Goal: Register for event/course

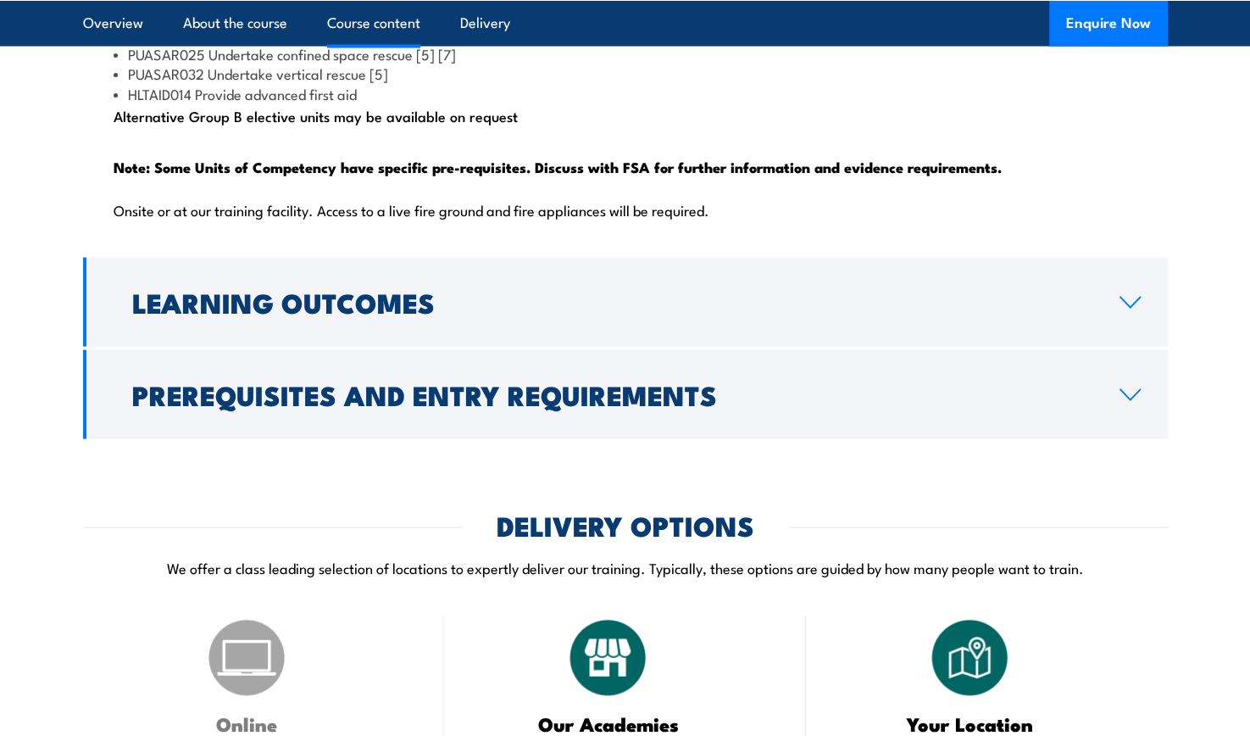
scroll to position [1969, 0]
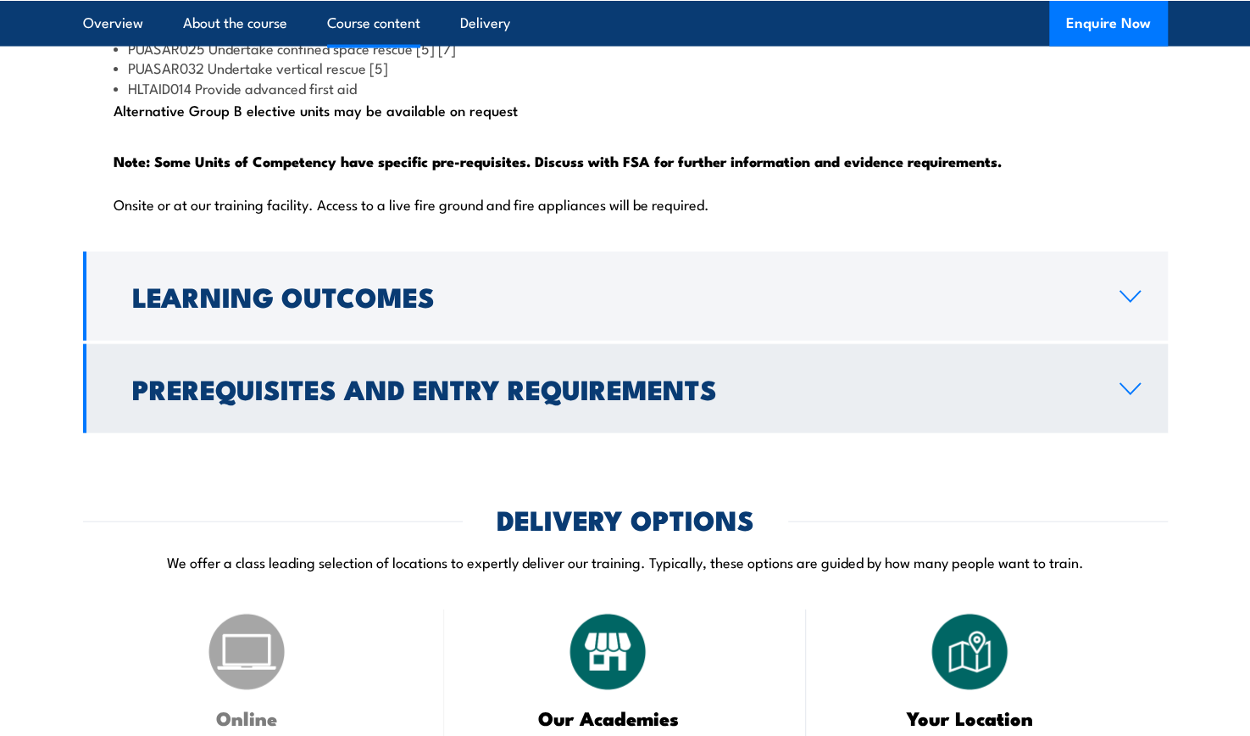
click at [330, 400] on h2 "Prerequisites and Entry Requirements" at bounding box center [612, 388] width 961 height 24
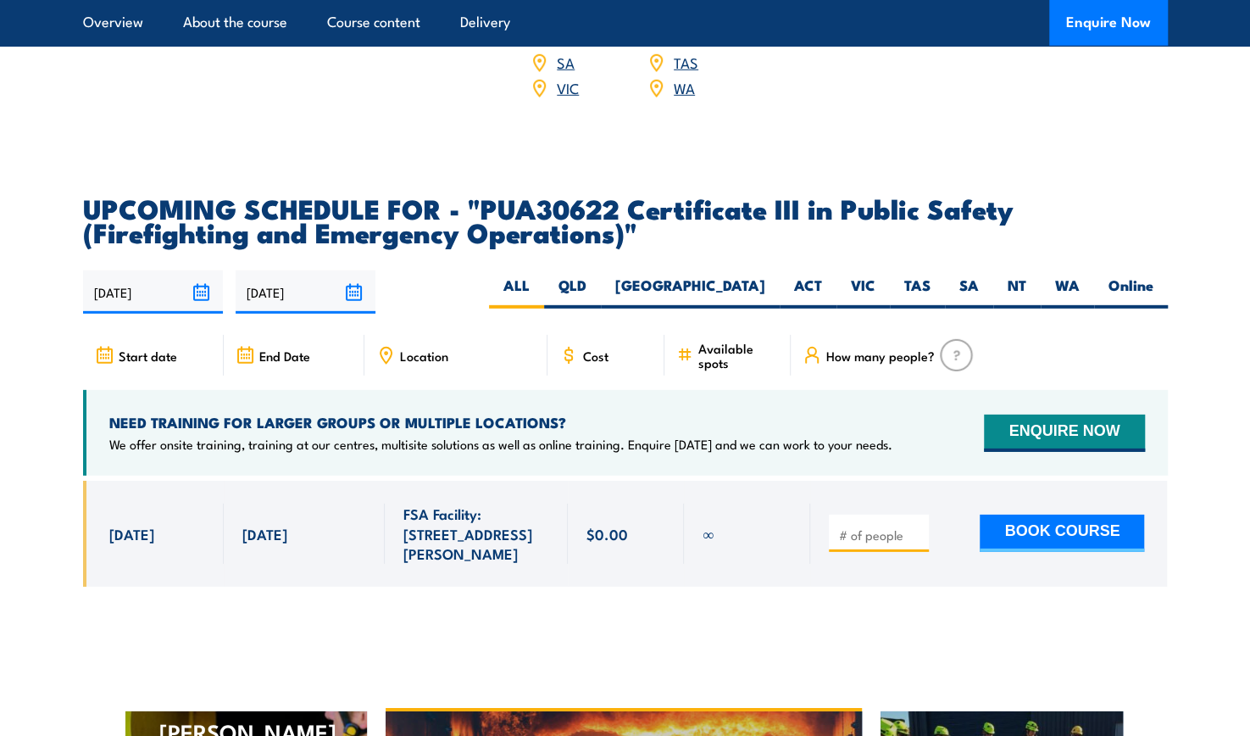
scroll to position [2808, 0]
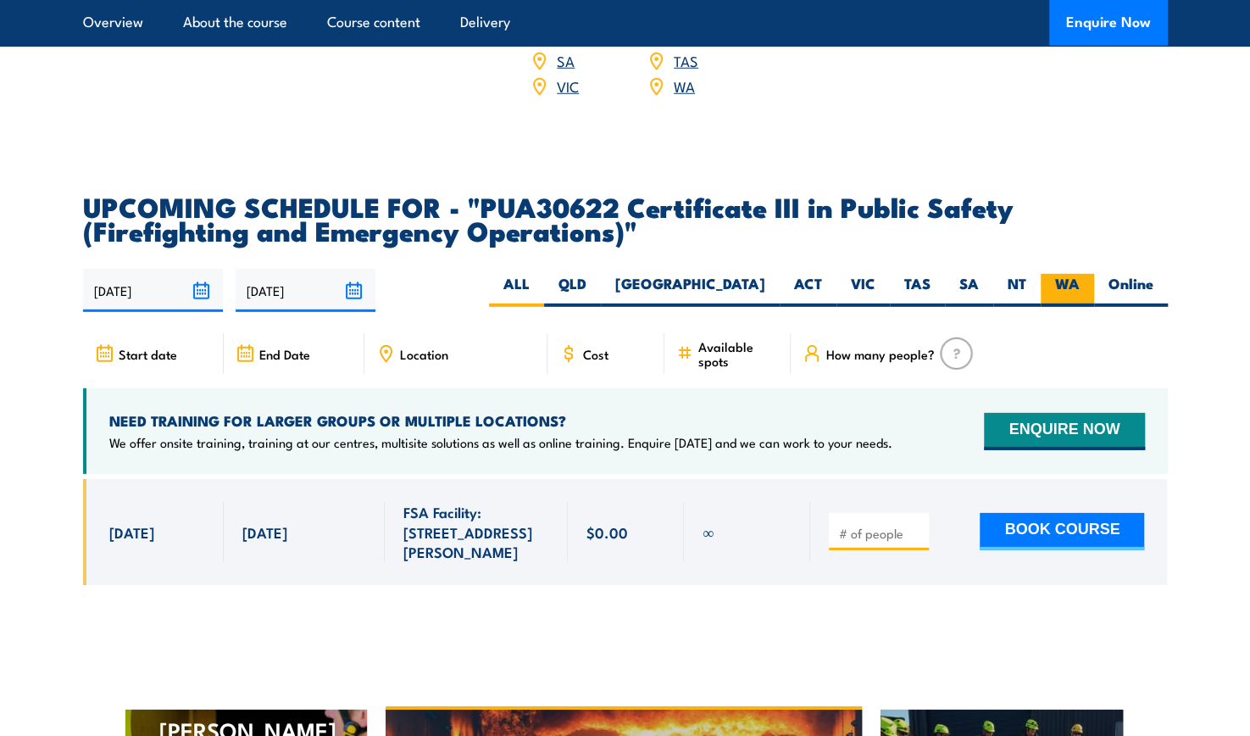
click at [1059, 288] on label "WA" at bounding box center [1067, 290] width 53 height 33
click at [1080, 285] on input "WA" at bounding box center [1085, 279] width 11 height 11
radio input "true"
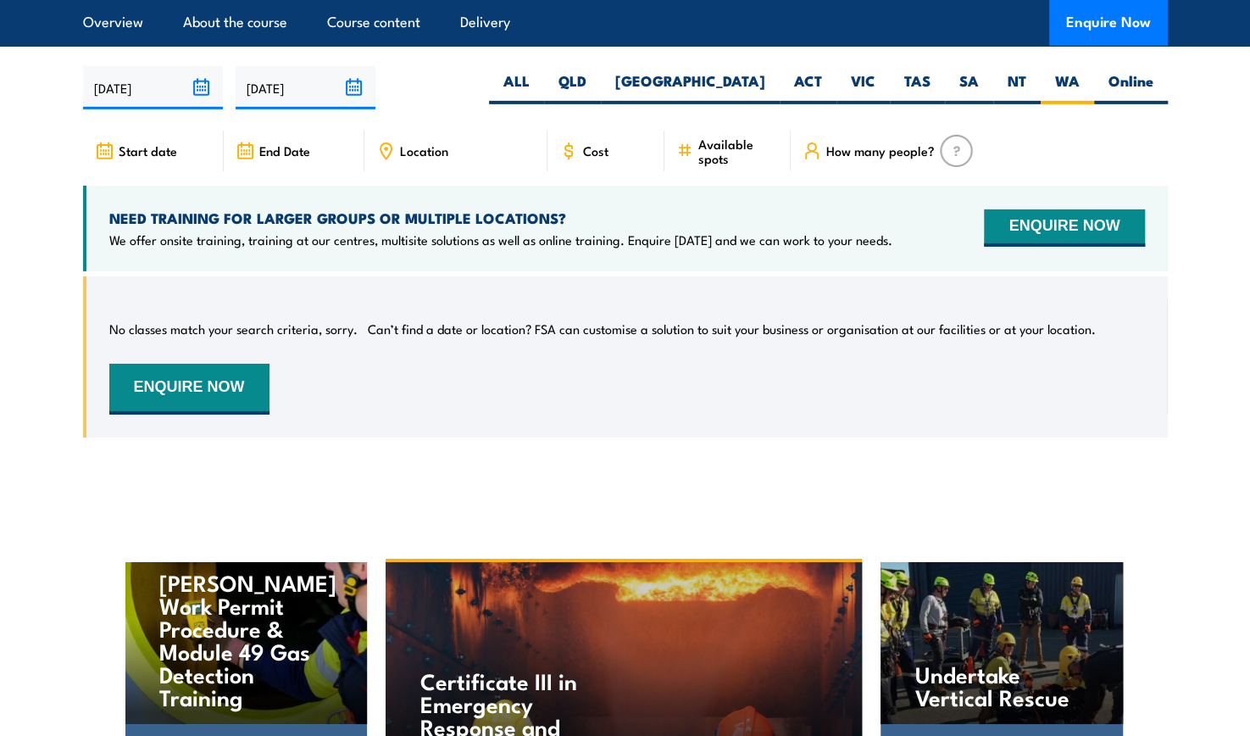
drag, startPoint x: 0, startPoint y: 0, endPoint x: 654, endPoint y: 464, distance: 802.1
click at [654, 463] on div "No classes match your search criteria, sorry. Can’t find a date or location? FS…" at bounding box center [625, 369] width 1085 height 187
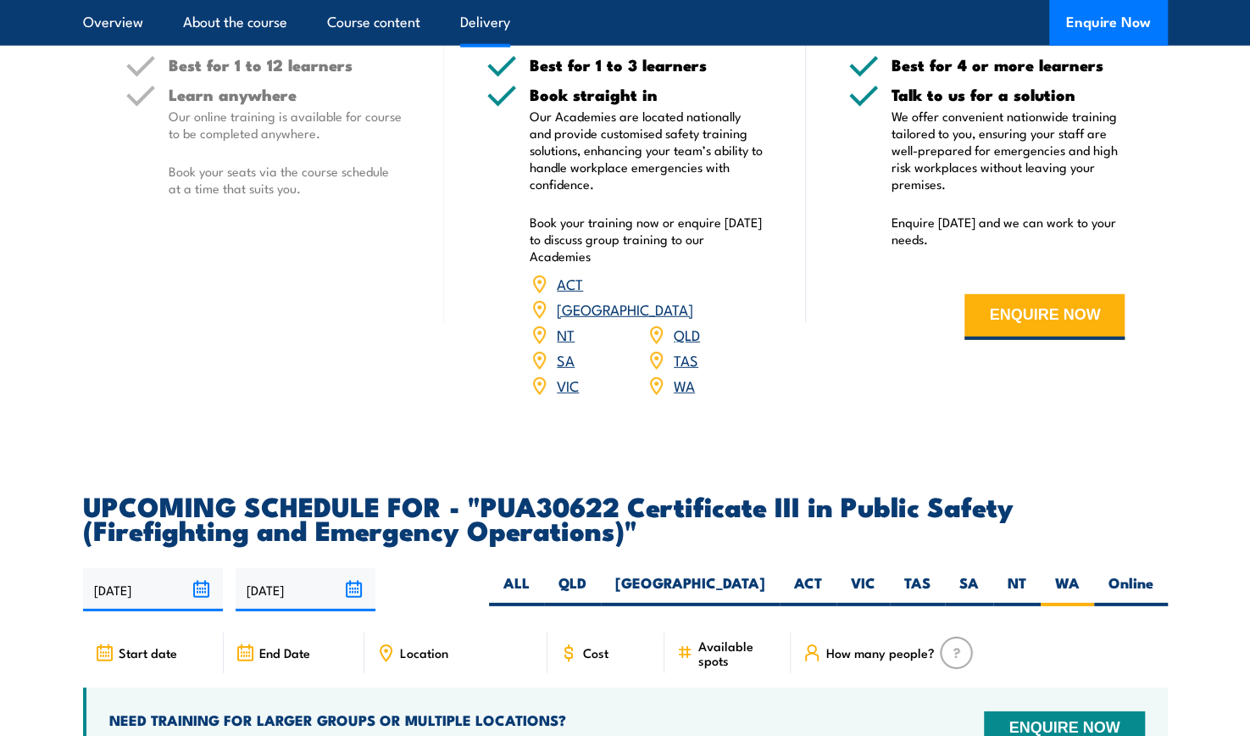
scroll to position [2655, 0]
